Goal: Information Seeking & Learning: Learn about a topic

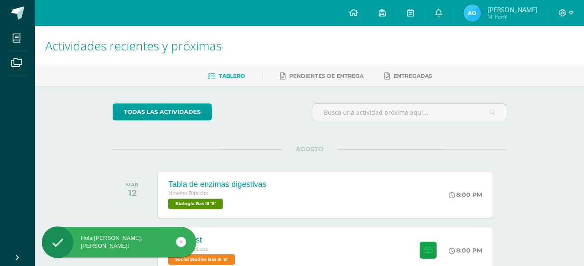
scroll to position [57, 0]
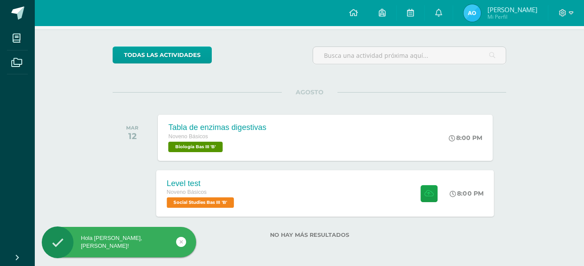
click at [358, 193] on div "Level test Noveno Básicos Social Studies Bas III 'B' 8:00 PM Level test Social …" at bounding box center [325, 193] width 338 height 46
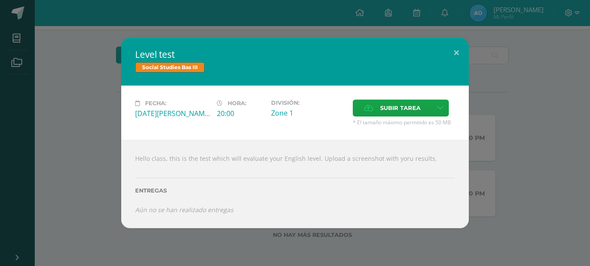
click at [164, 156] on div "Hello class, this is the test which will evaluate your English level. Upload a …" at bounding box center [295, 184] width 348 height 88
click at [79, 50] on div "Level test Social Studies Bas III Fecha: [DATE][PERSON_NAME] Hora: 20:00 Divisi…" at bounding box center [294, 133] width 583 height 190
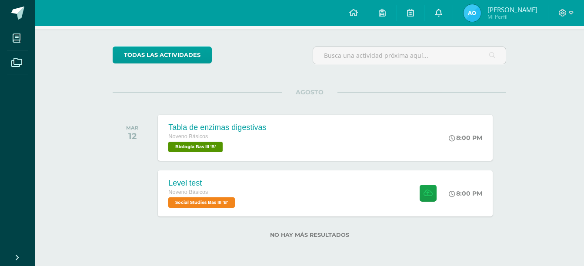
click at [435, 10] on icon at bounding box center [438, 13] width 7 height 8
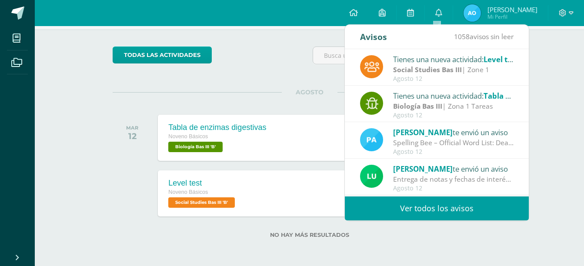
click at [498, 65] on div "Tienes una nueva actividad: Level test" at bounding box center [453, 58] width 121 height 11
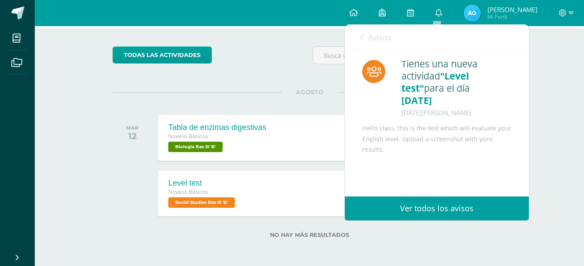
click at [543, 109] on div "Actividades recientes y próximas Tablero Pendientes de entrega Entregadas todas…" at bounding box center [309, 117] width 549 height 297
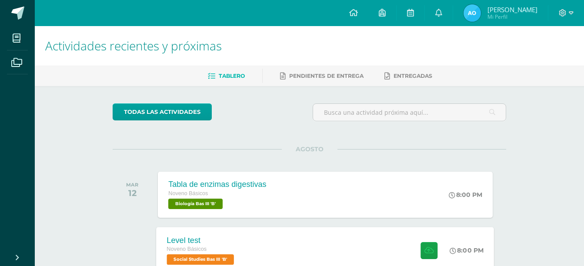
click at [350, 246] on div "Level test Noveno Básicos Social Studies Bas III 'B' 8:00 PM Level test Social …" at bounding box center [325, 250] width 338 height 46
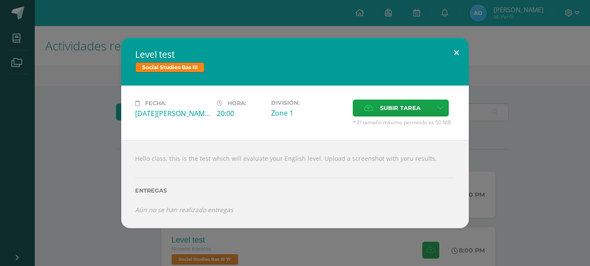
click at [458, 55] on button at bounding box center [456, 53] width 25 height 30
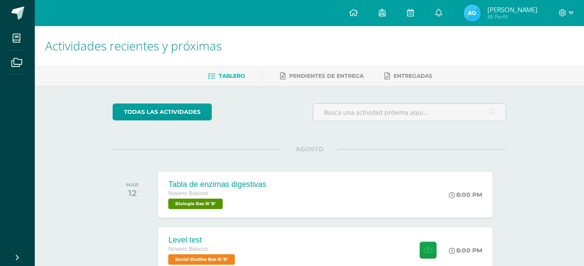
click at [486, 66] on div "Tablero Pendientes de entrega Entregadas" at bounding box center [320, 76] width 570 height 20
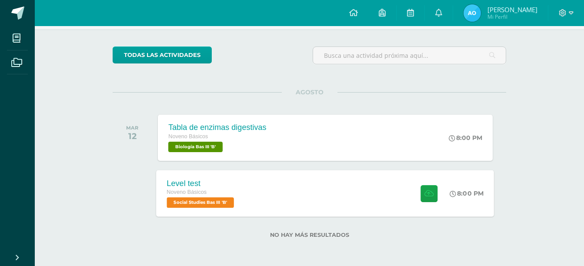
click at [365, 194] on div "Level test Noveno Básicos Social Studies Bas III 'B' 8:00 PM Level test Social …" at bounding box center [325, 193] width 338 height 46
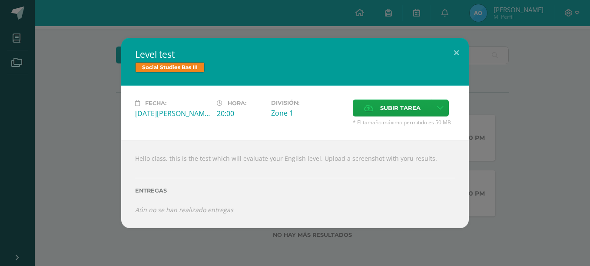
click at [505, 181] on div "Level test Social Studies Bas III Fecha: [DATE][PERSON_NAME] Hora: 20:00 Divisi…" at bounding box center [294, 133] width 583 height 190
